Goal: Check status: Check status

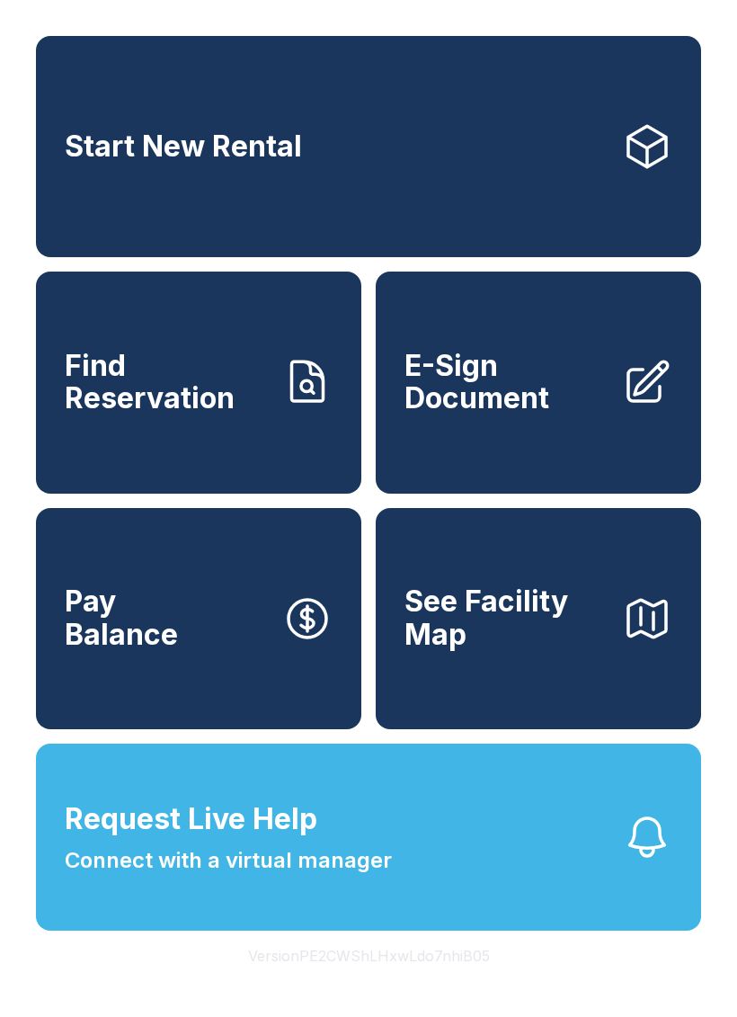
click at [193, 415] on span "Find Reservation" at bounding box center [166, 383] width 203 height 66
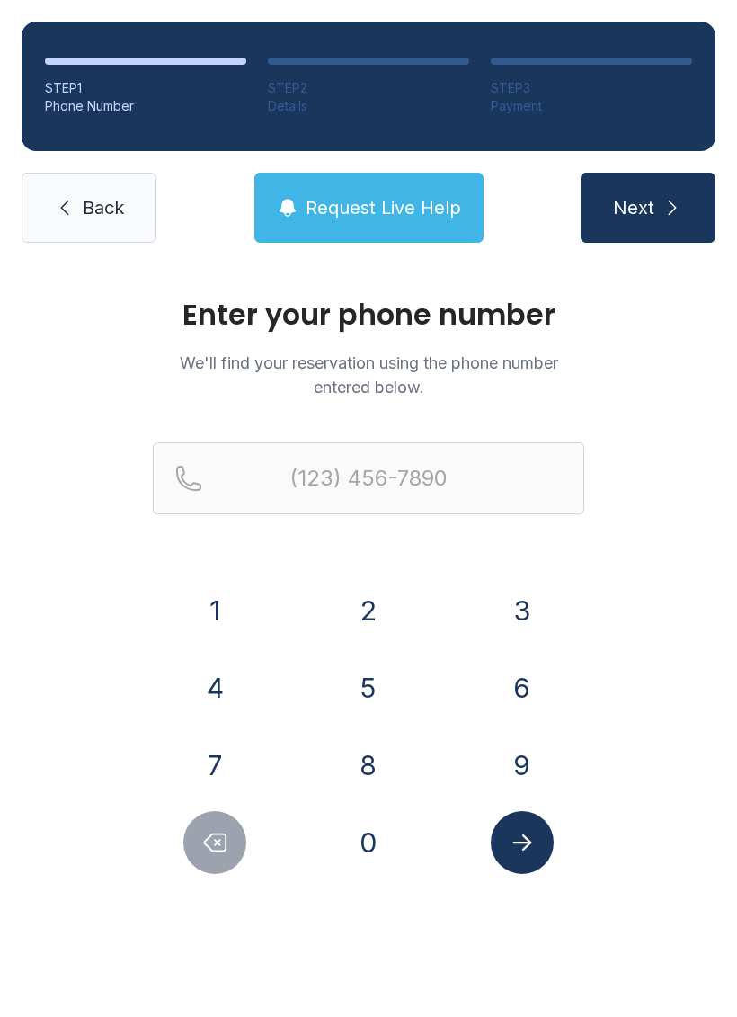
click at [236, 673] on button "4" at bounding box center [214, 687] width 63 height 63
click at [369, 840] on button "0" at bounding box center [368, 842] width 63 height 63
click at [227, 699] on button "4" at bounding box center [214, 687] width 63 height 63
click at [525, 686] on button "6" at bounding box center [522, 687] width 63 height 63
click at [388, 613] on button "2" at bounding box center [368, 610] width 63 height 63
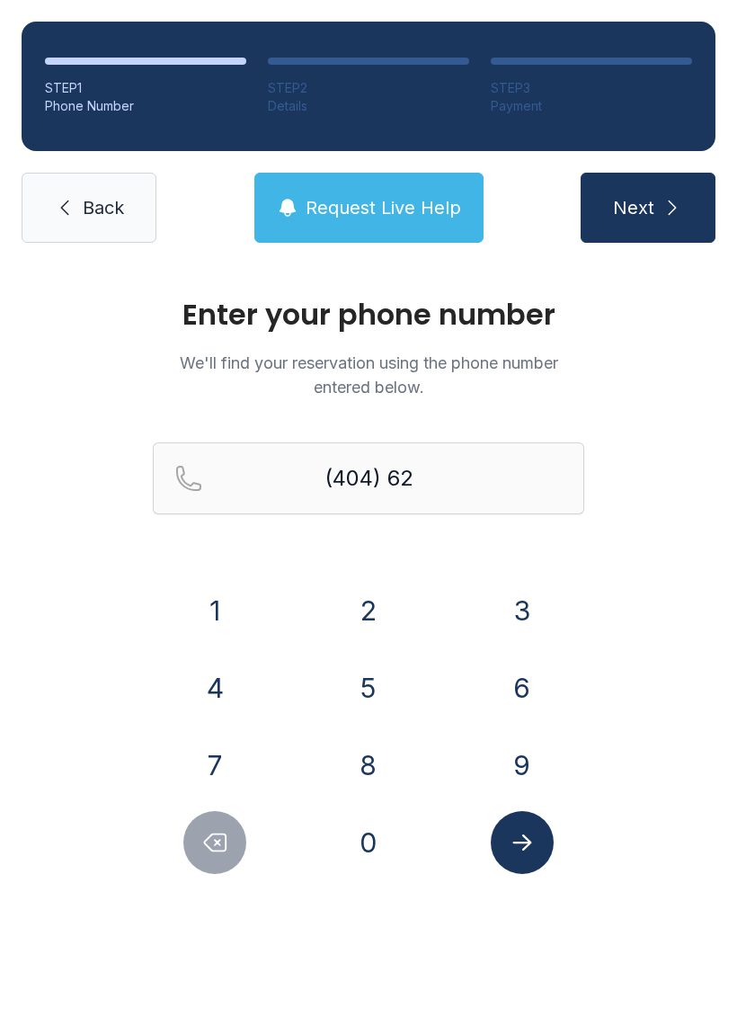
click at [506, 599] on button "3" at bounding box center [522, 610] width 63 height 63
click at [519, 761] on button "9" at bounding box center [522, 765] width 63 height 63
click at [516, 610] on button "3" at bounding box center [522, 610] width 63 height 63
click at [228, 601] on button "1" at bounding box center [214, 610] width 63 height 63
click at [234, 761] on button "7" at bounding box center [214, 765] width 63 height 63
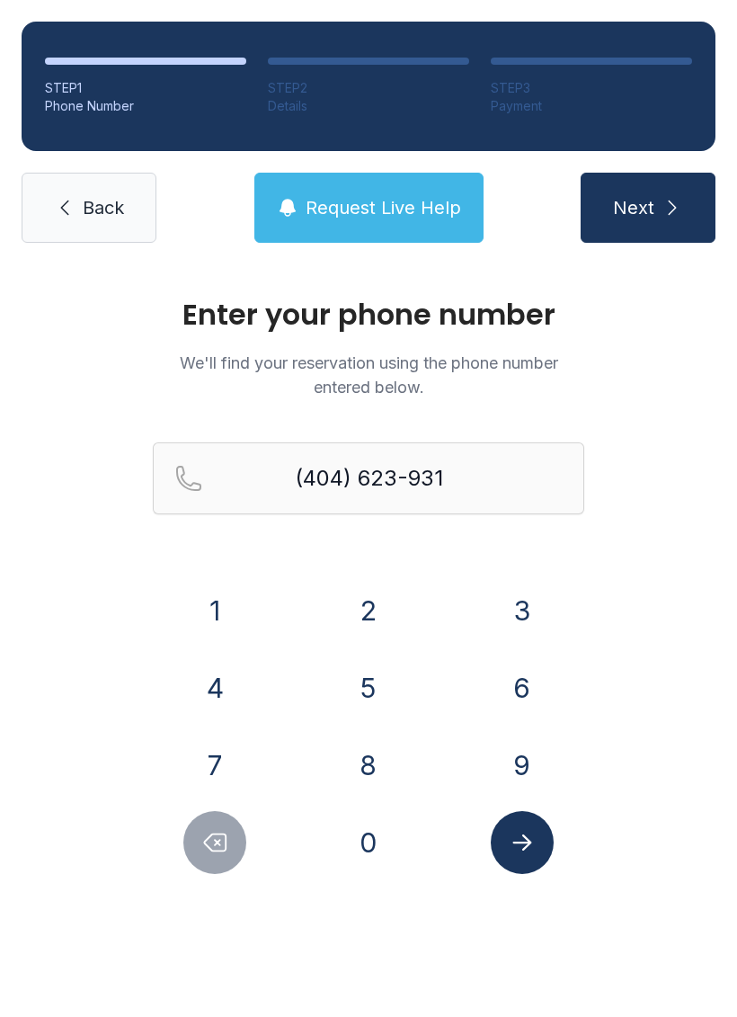
type input "[PHONE_NUMBER]"
click at [533, 844] on icon "Submit lookup form" at bounding box center [522, 842] width 27 height 27
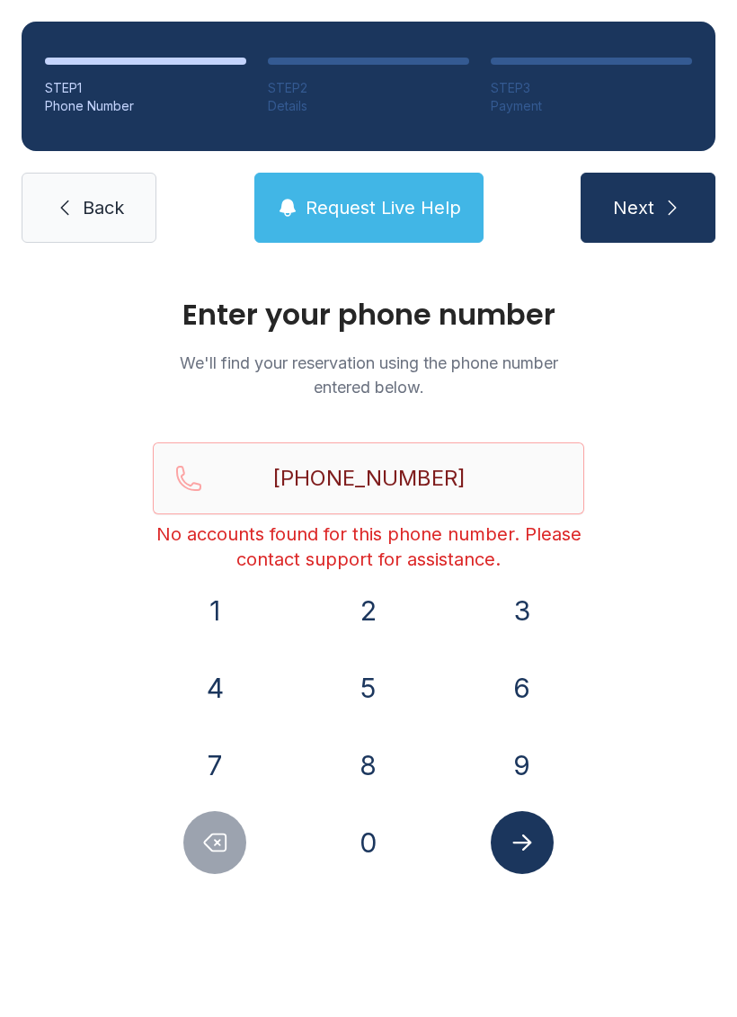
click at [127, 228] on link "Back" at bounding box center [89, 208] width 135 height 70
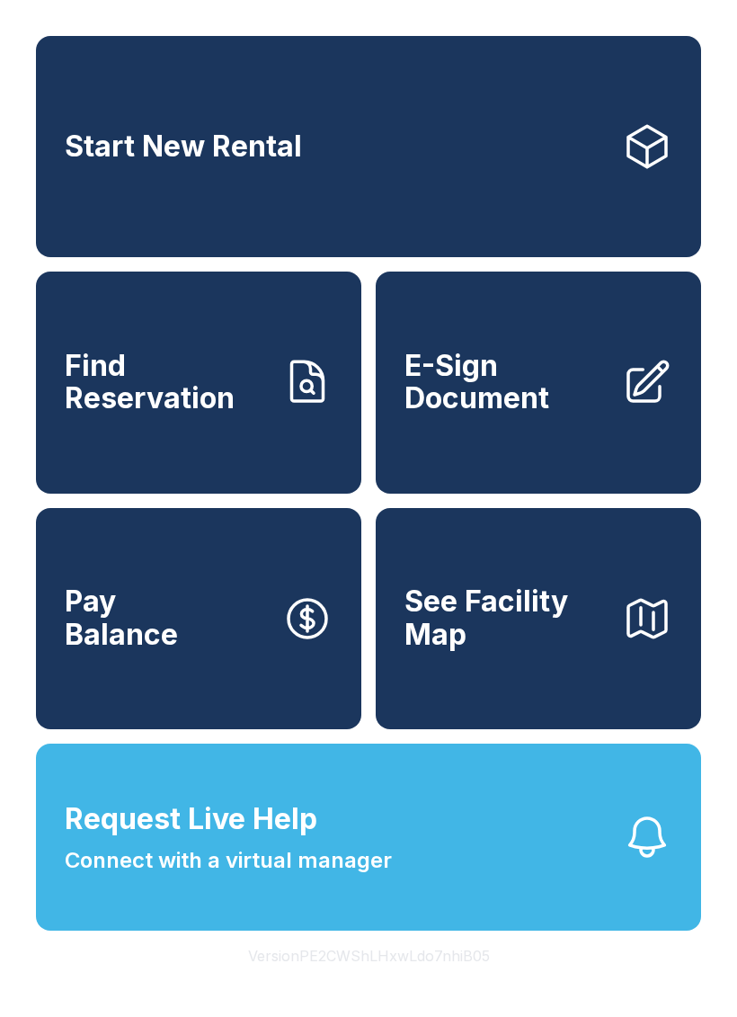
click at [210, 415] on span "Find Reservation" at bounding box center [166, 383] width 203 height 66
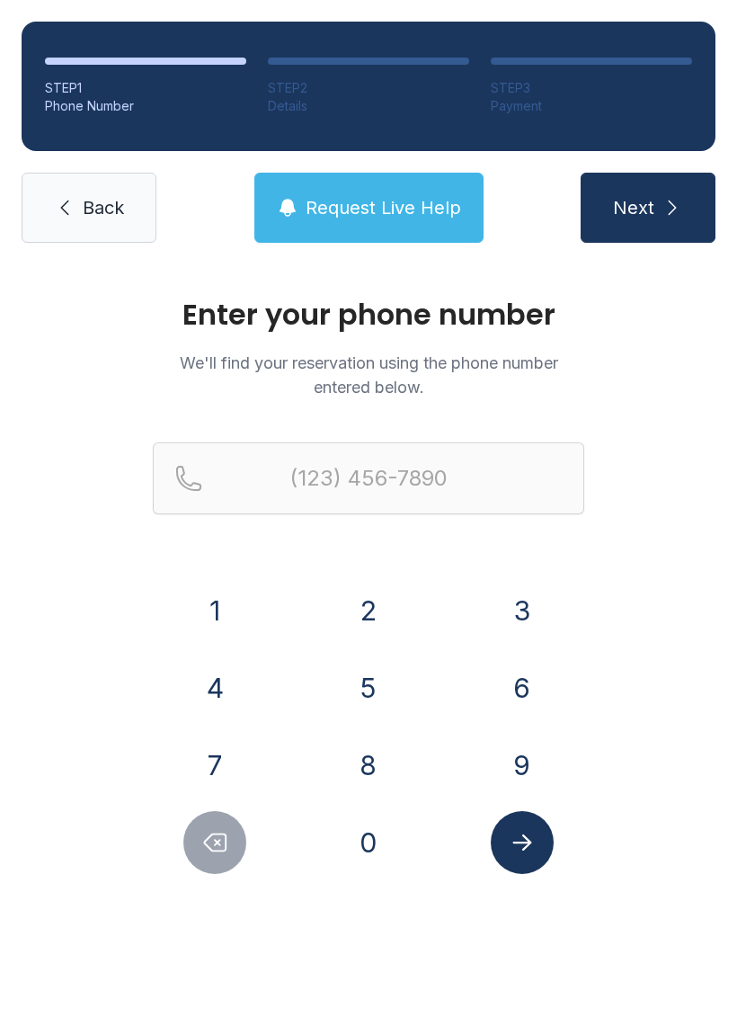
click at [220, 689] on button "4" at bounding box center [214, 687] width 63 height 63
click at [372, 847] on button "0" at bounding box center [368, 842] width 63 height 63
click at [236, 690] on button "4" at bounding box center [214, 687] width 63 height 63
click at [526, 690] on button "6" at bounding box center [522, 687] width 63 height 63
click at [387, 621] on button "2" at bounding box center [368, 610] width 63 height 63
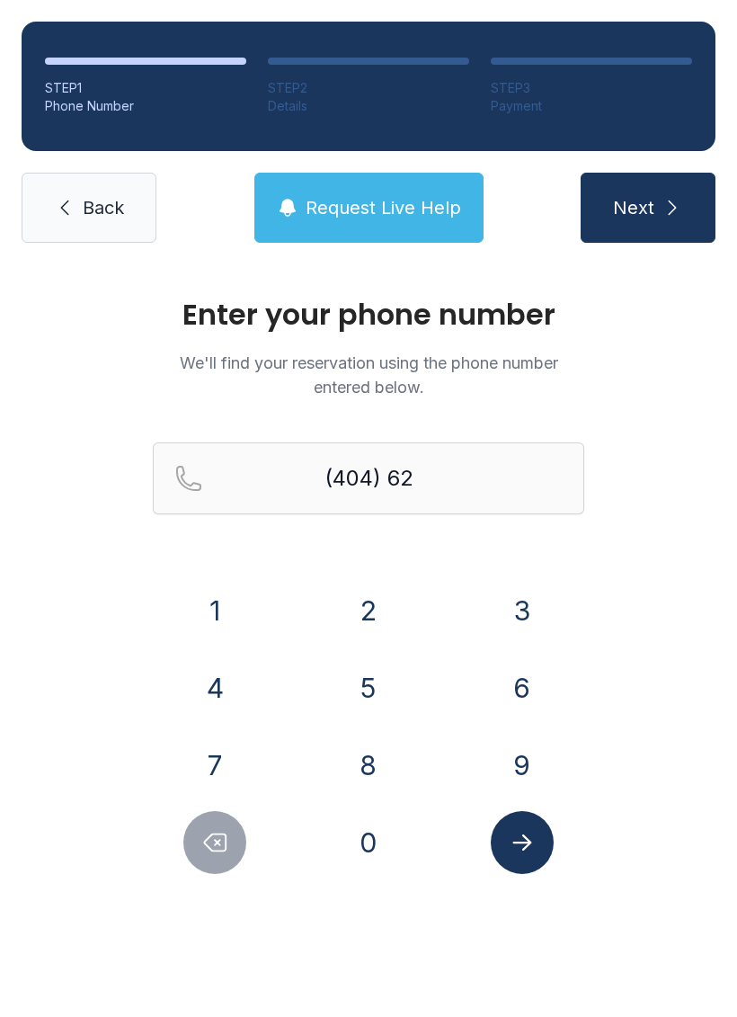
click at [524, 590] on button "3" at bounding box center [522, 610] width 63 height 63
click at [538, 764] on button "9" at bounding box center [522, 765] width 63 height 63
click at [520, 606] on button "3" at bounding box center [522, 610] width 63 height 63
click at [219, 606] on button "1" at bounding box center [214, 610] width 63 height 63
click at [219, 751] on button "7" at bounding box center [214, 765] width 63 height 63
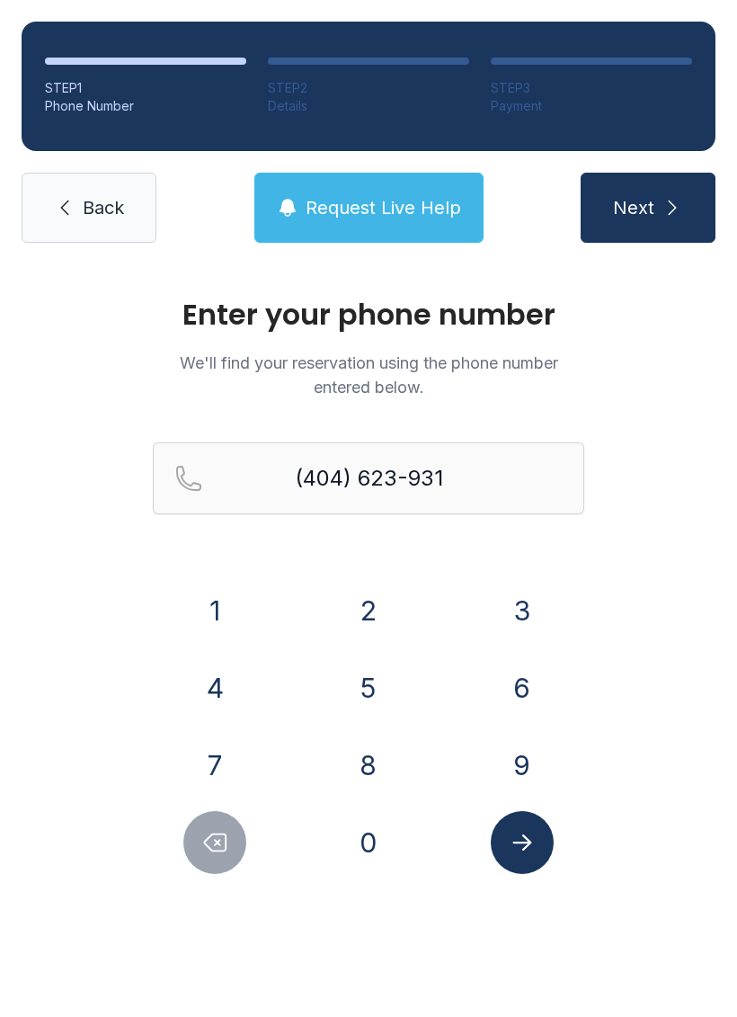
type input "[PHONE_NUMBER]"
click at [532, 839] on icon "Submit lookup form" at bounding box center [522, 842] width 27 height 27
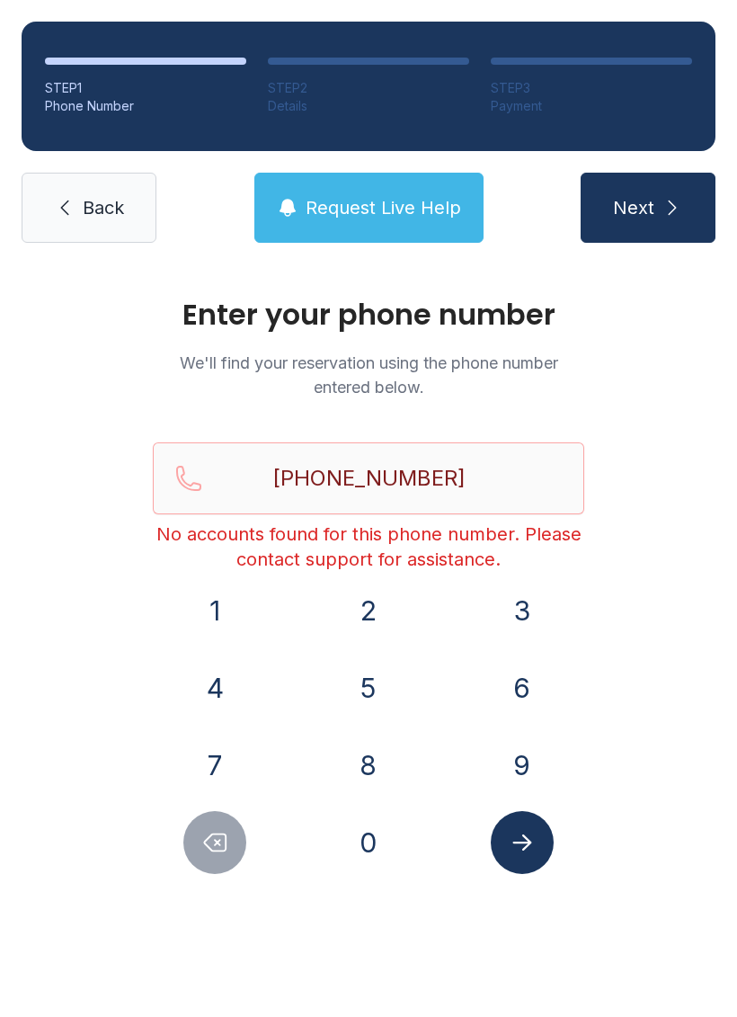
click at [405, 207] on span "Request Live Help" at bounding box center [384, 207] width 156 height 25
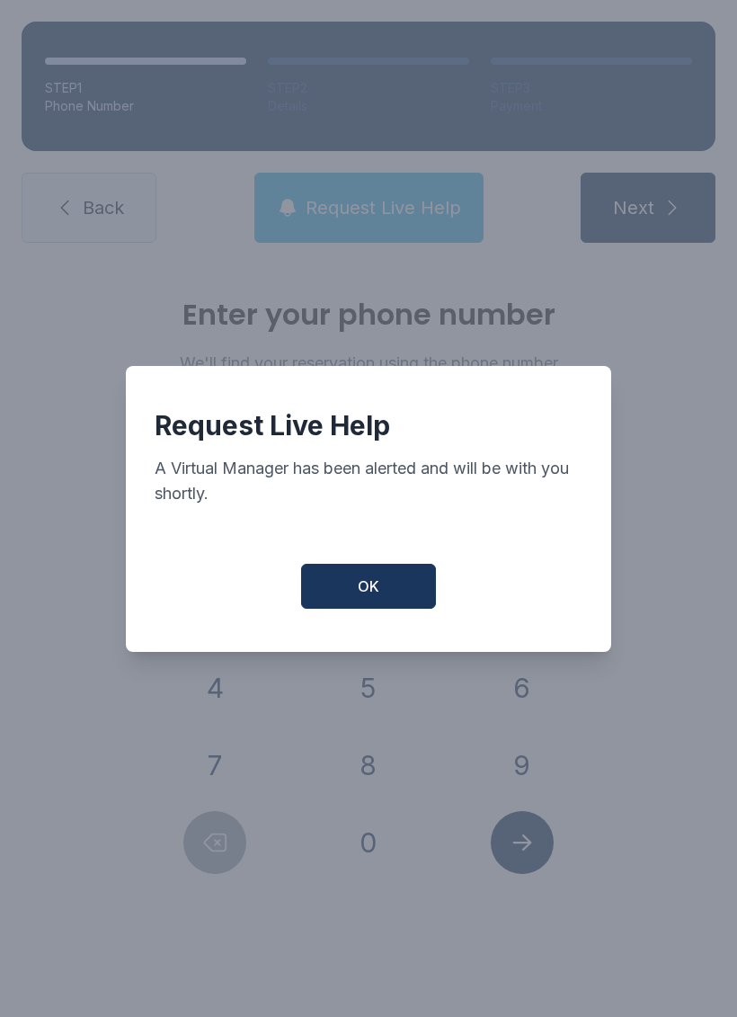
click at [378, 597] on span "OK" at bounding box center [369, 586] width 22 height 22
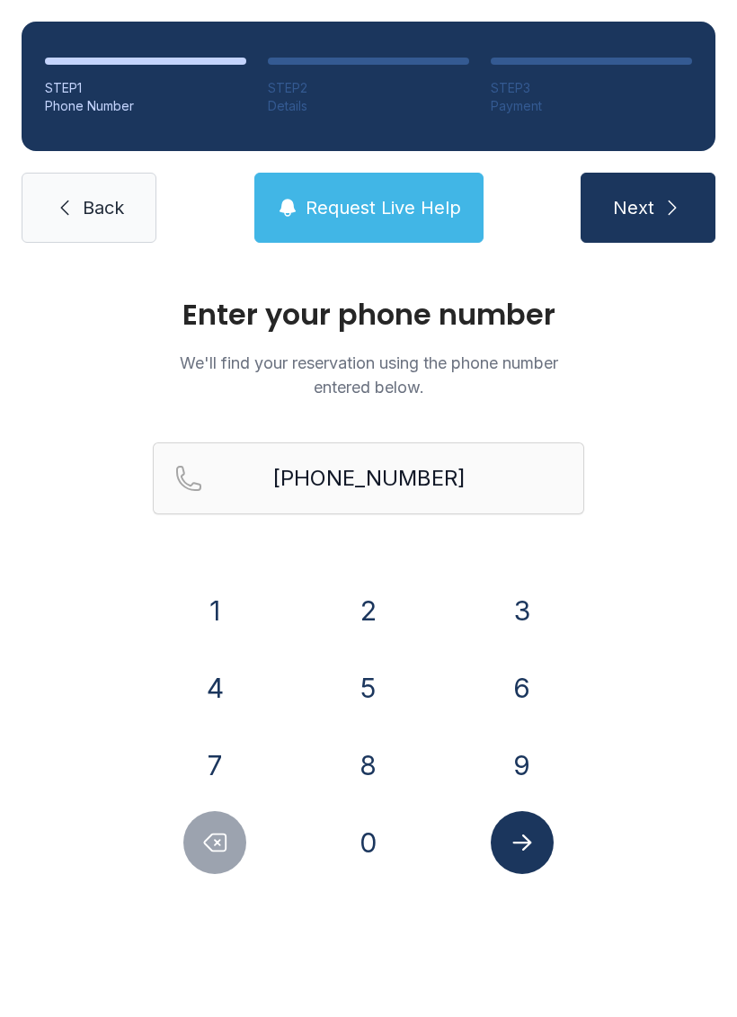
click at [534, 845] on icon "Submit lookup form" at bounding box center [522, 842] width 27 height 27
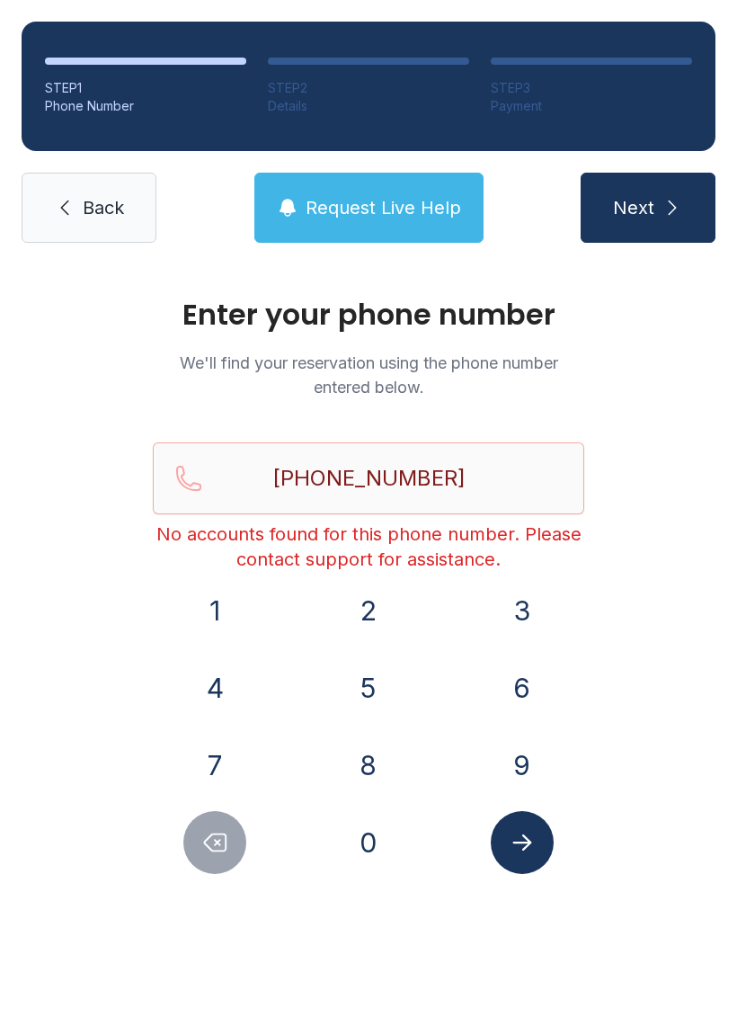
click at [387, 209] on span "Request Live Help" at bounding box center [384, 207] width 156 height 25
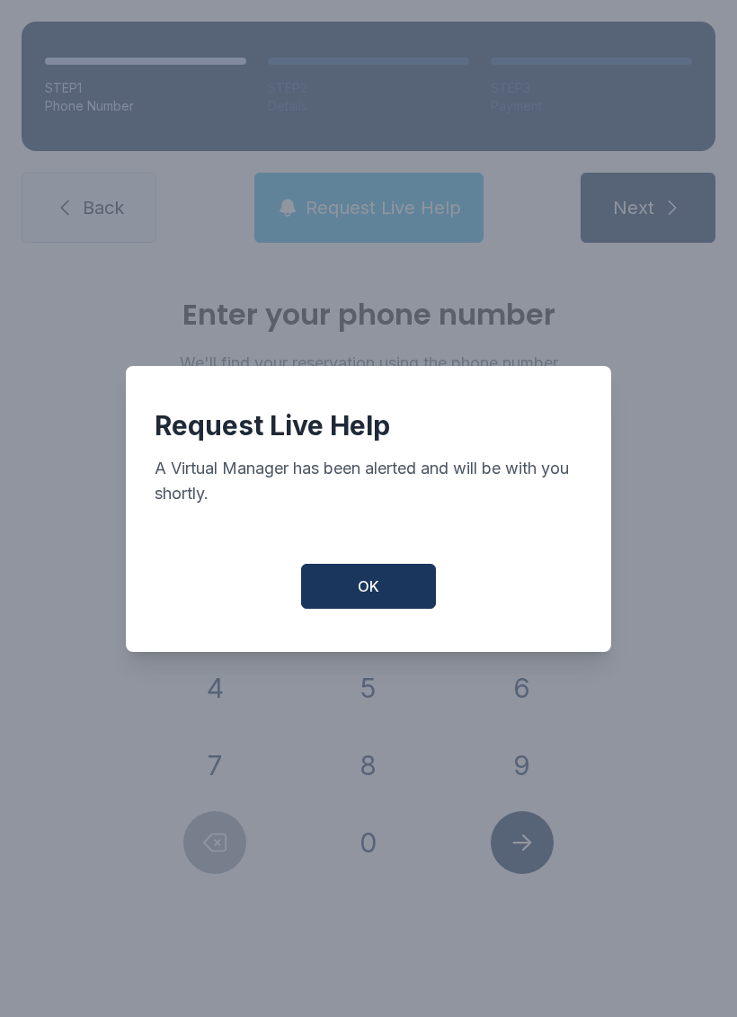
click at [371, 592] on span "OK" at bounding box center [369, 586] width 22 height 22
